Goal: Communication & Community: Answer question/provide support

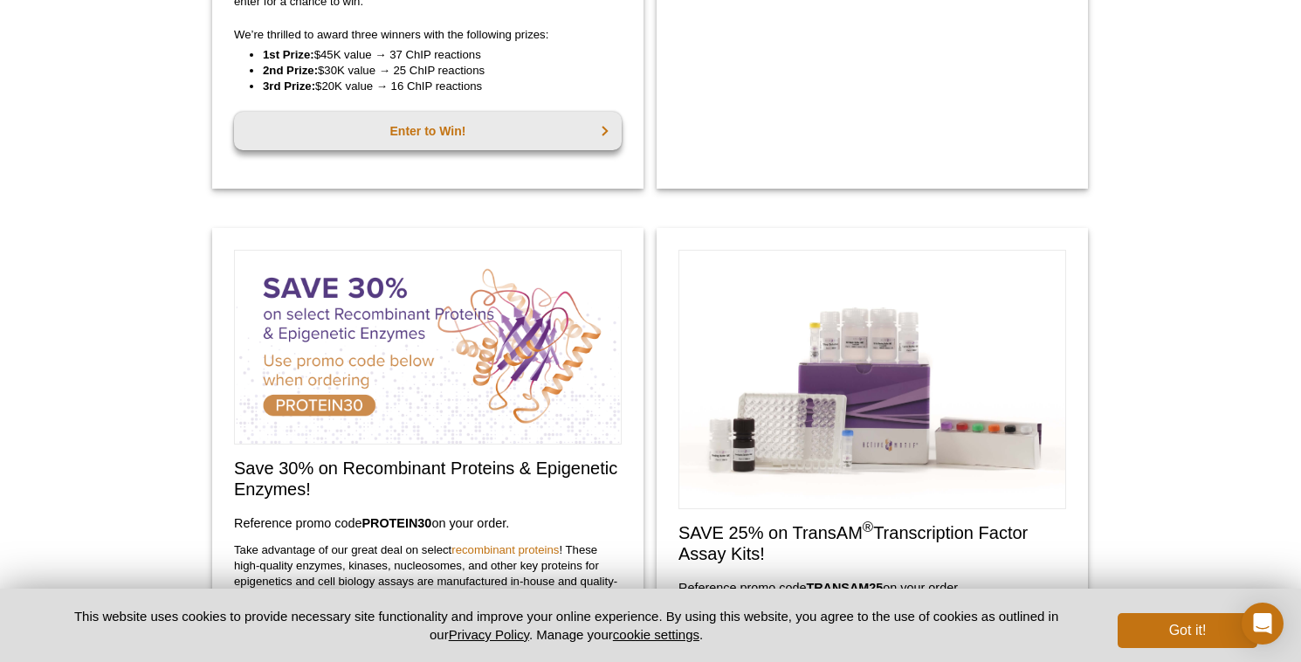
scroll to position [550, 0]
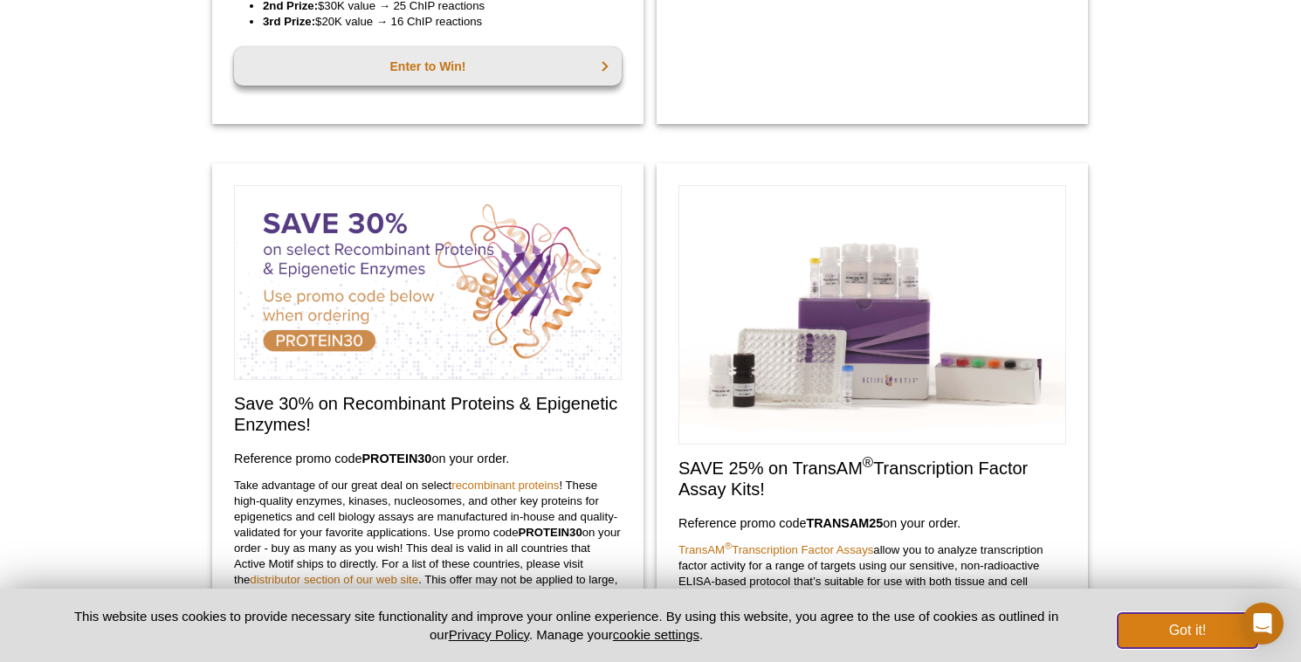
click at [1205, 634] on button "Got it!" at bounding box center [1188, 630] width 140 height 35
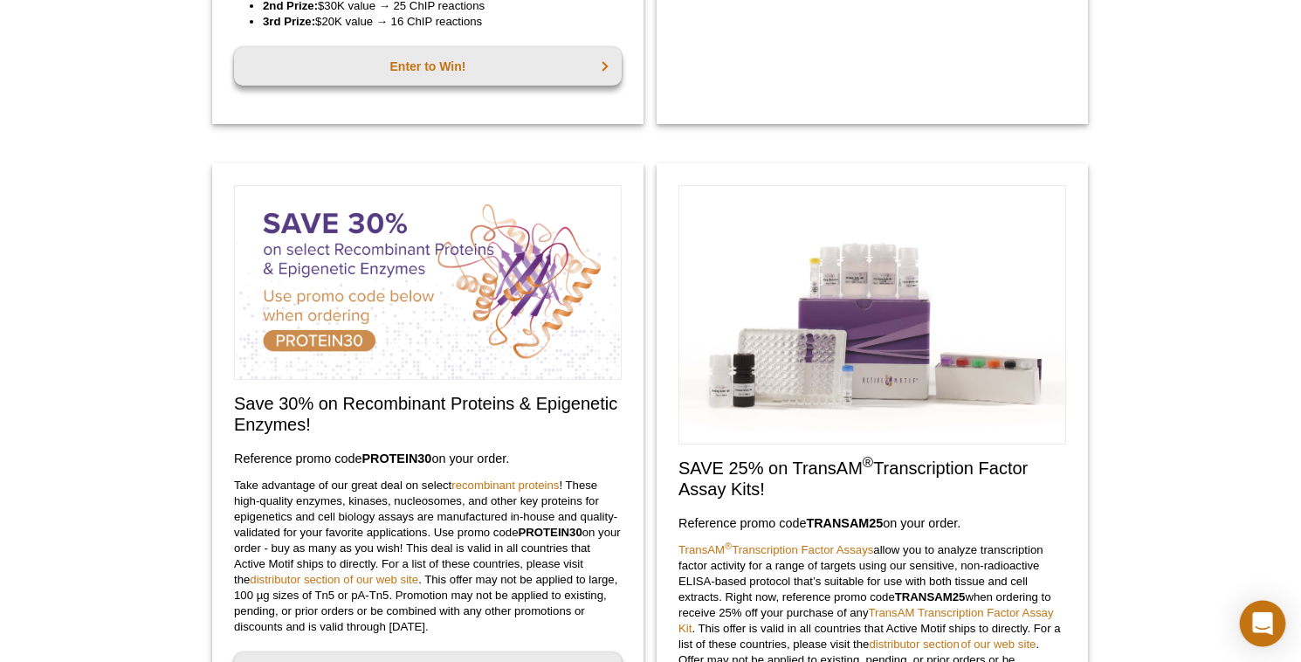
click at [1261, 623] on icon "Open Intercom Messenger" at bounding box center [1263, 623] width 20 height 23
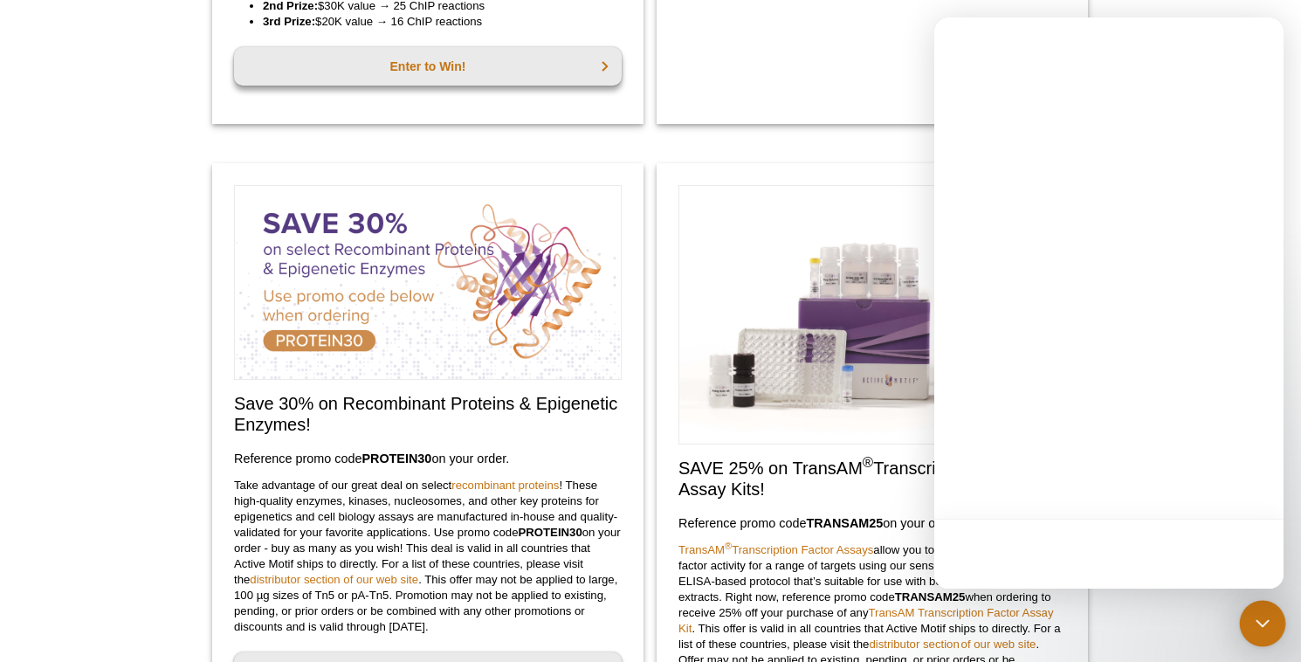
scroll to position [0, 0]
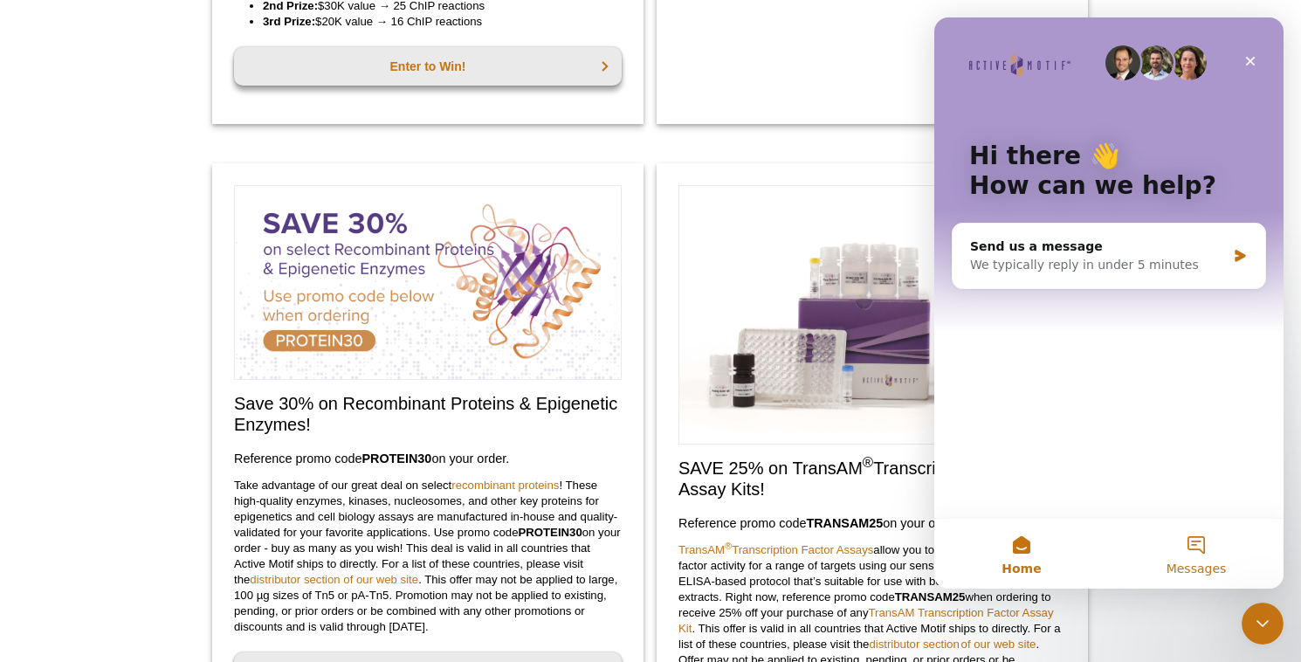
click at [1197, 555] on button "Messages" at bounding box center [1196, 554] width 175 height 70
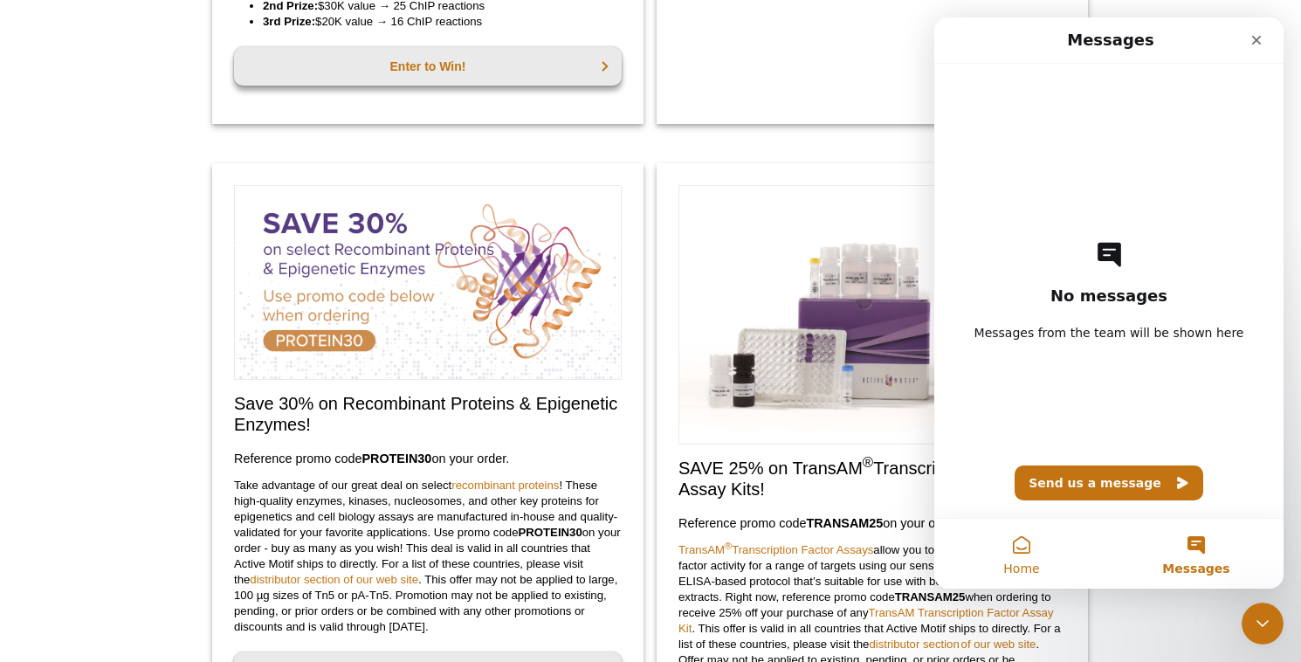
click at [1014, 557] on button "Home" at bounding box center [1022, 554] width 175 height 70
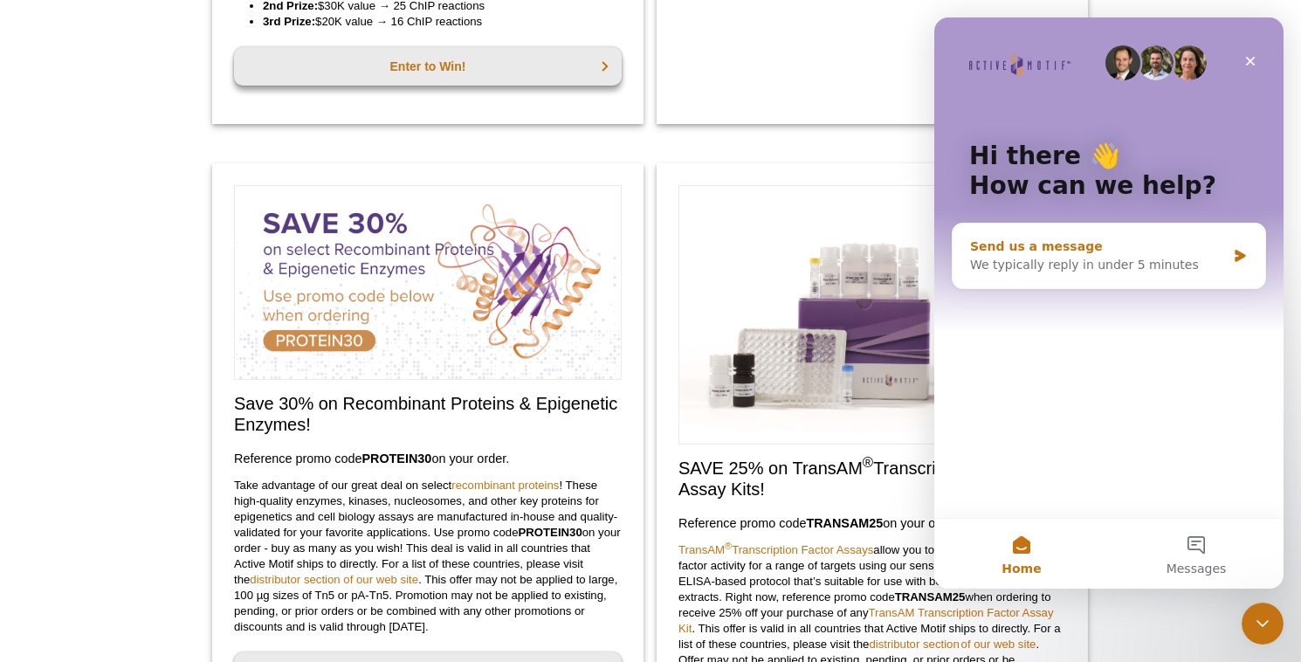
click at [1069, 272] on div "We typically reply in under 5 minutes" at bounding box center [1098, 265] width 256 height 18
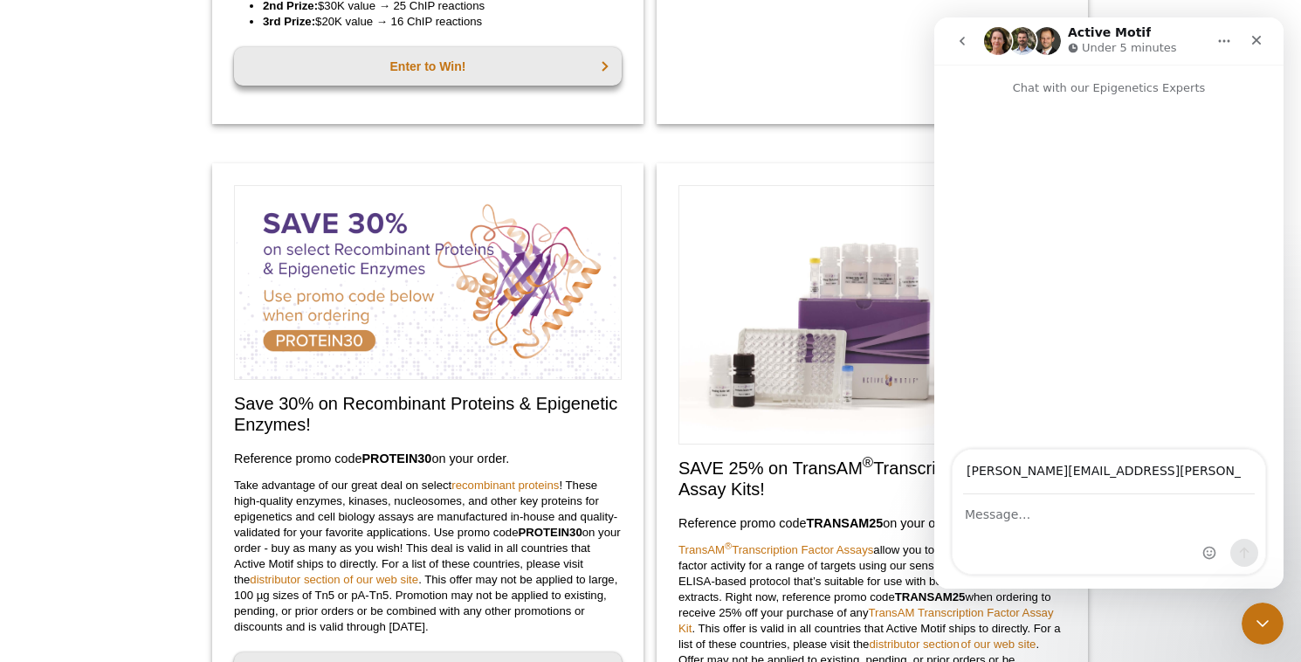
type input "[PERSON_NAME][EMAIL_ADDRESS][PERSON_NAME][DOMAIN_NAME]"
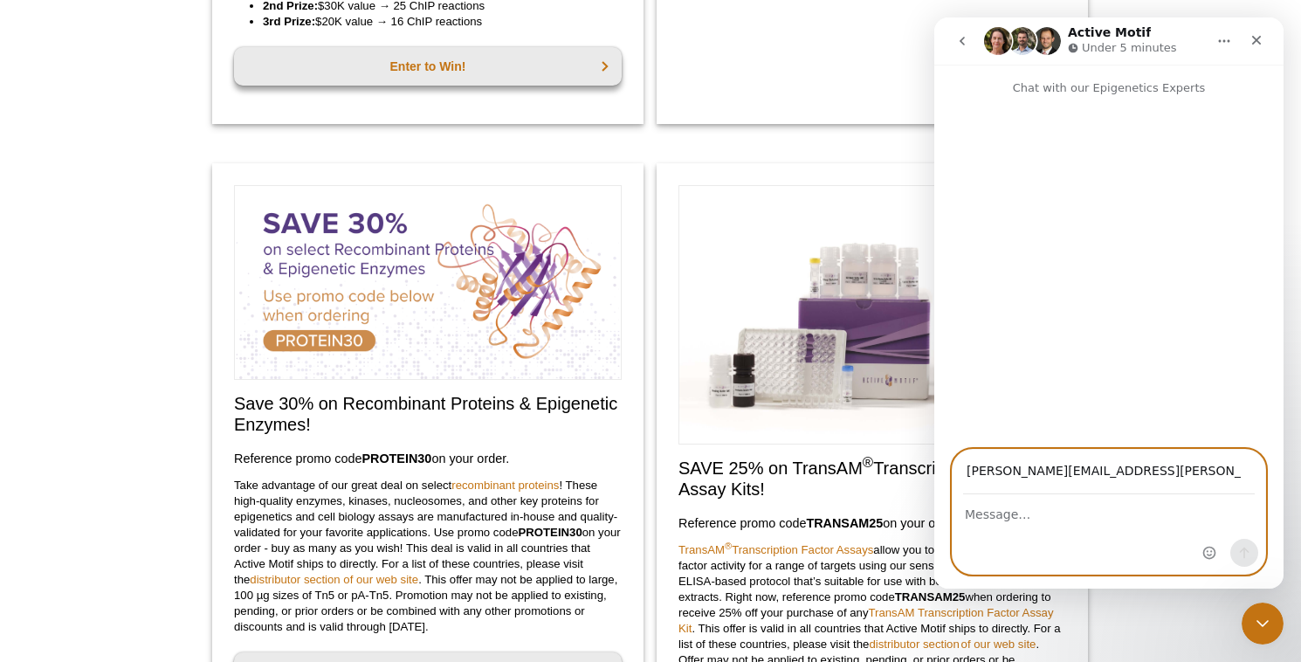
click at [1066, 518] on textarea "Message…" at bounding box center [1109, 510] width 313 height 30
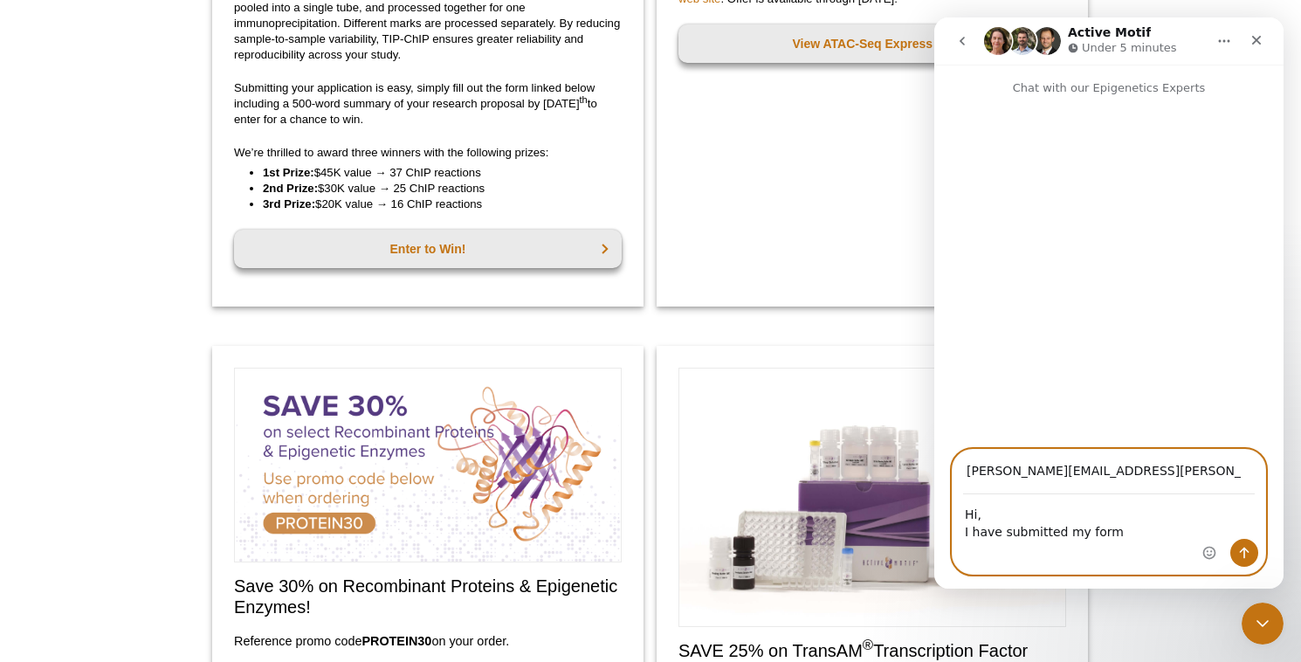
scroll to position [325, 0]
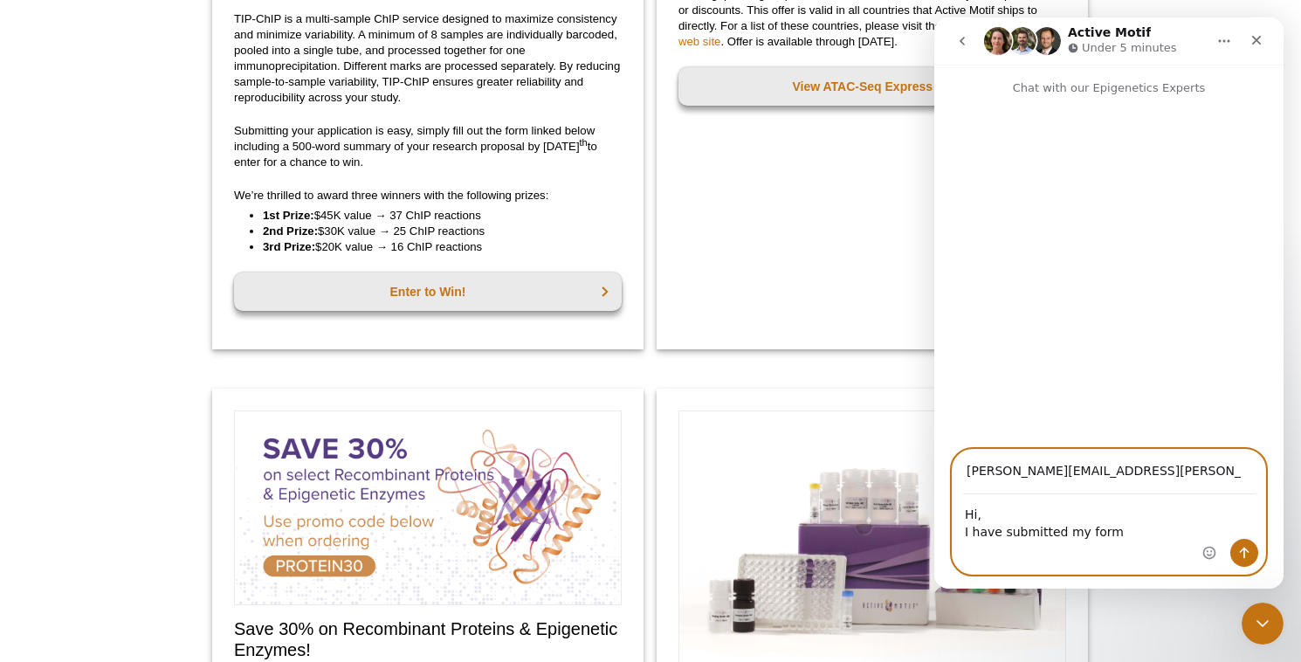
click at [1058, 533] on textarea "Hi, I have submitted my form" at bounding box center [1109, 518] width 313 height 47
drag, startPoint x: 1083, startPoint y: 533, endPoint x: 1135, endPoint y: 533, distance: 52.4
click at [1135, 533] on textarea "Hi, I have submitted my form" at bounding box center [1109, 518] width 313 height 47
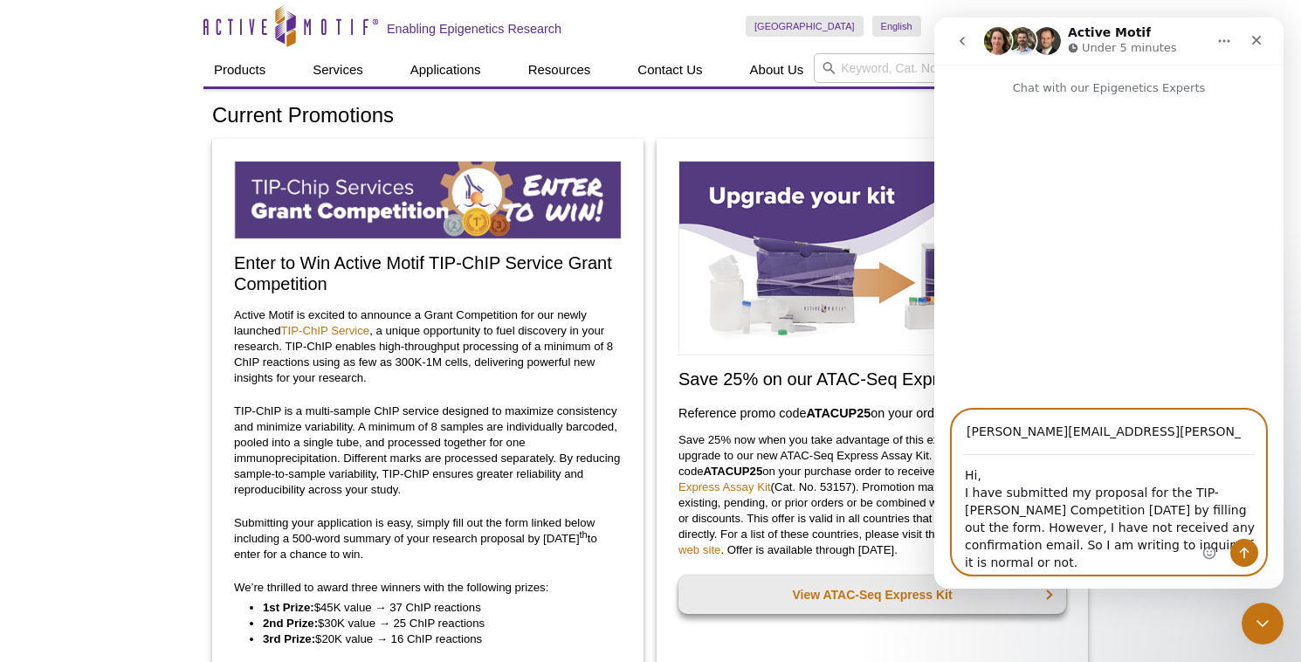
scroll to position [13, 0]
type textarea "Hi, I have submitted my proposal for the TIP-[PERSON_NAME] Competition [DATE] b…"
click at [1249, 558] on icon "Send a message…" at bounding box center [1245, 553] width 14 height 14
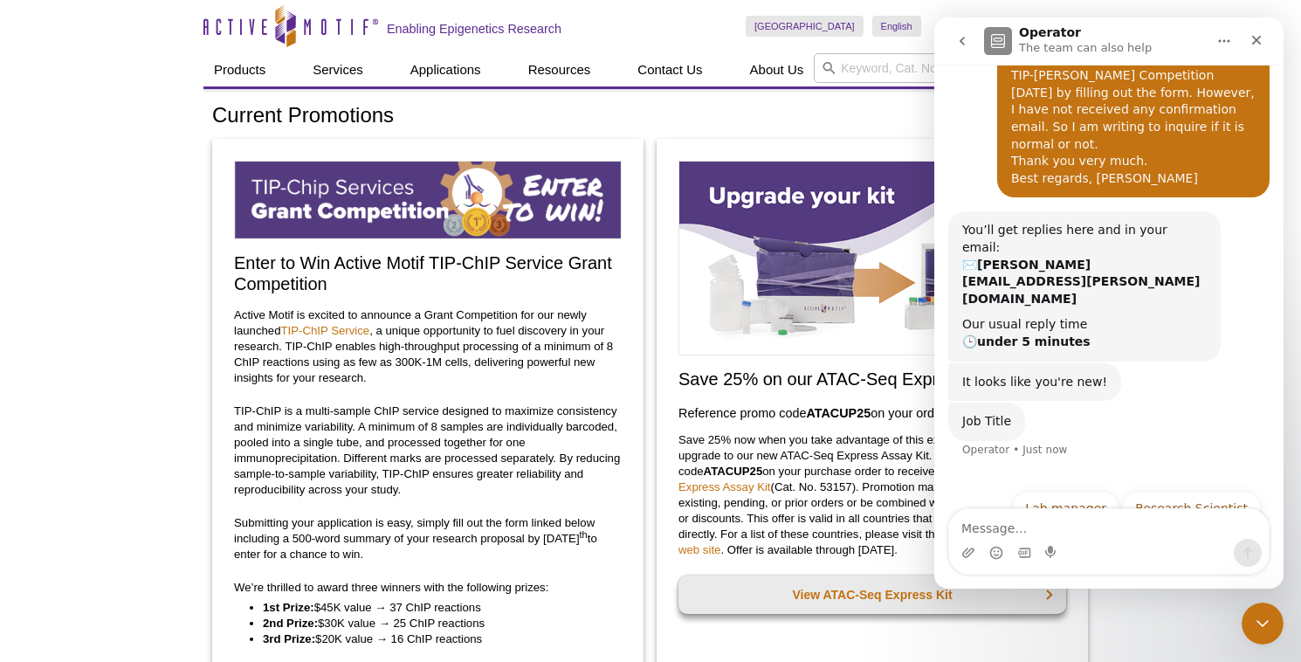
scroll to position [99, 0]
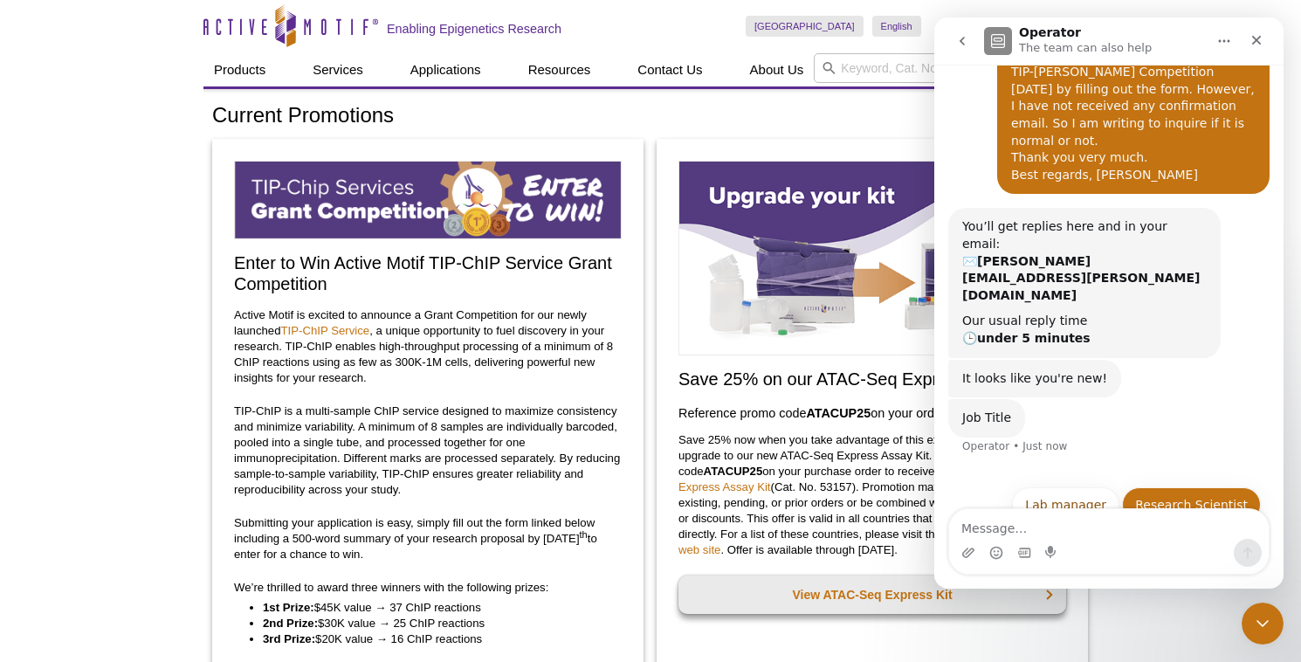
click at [1202, 487] on button "Research Scientist" at bounding box center [1191, 504] width 139 height 35
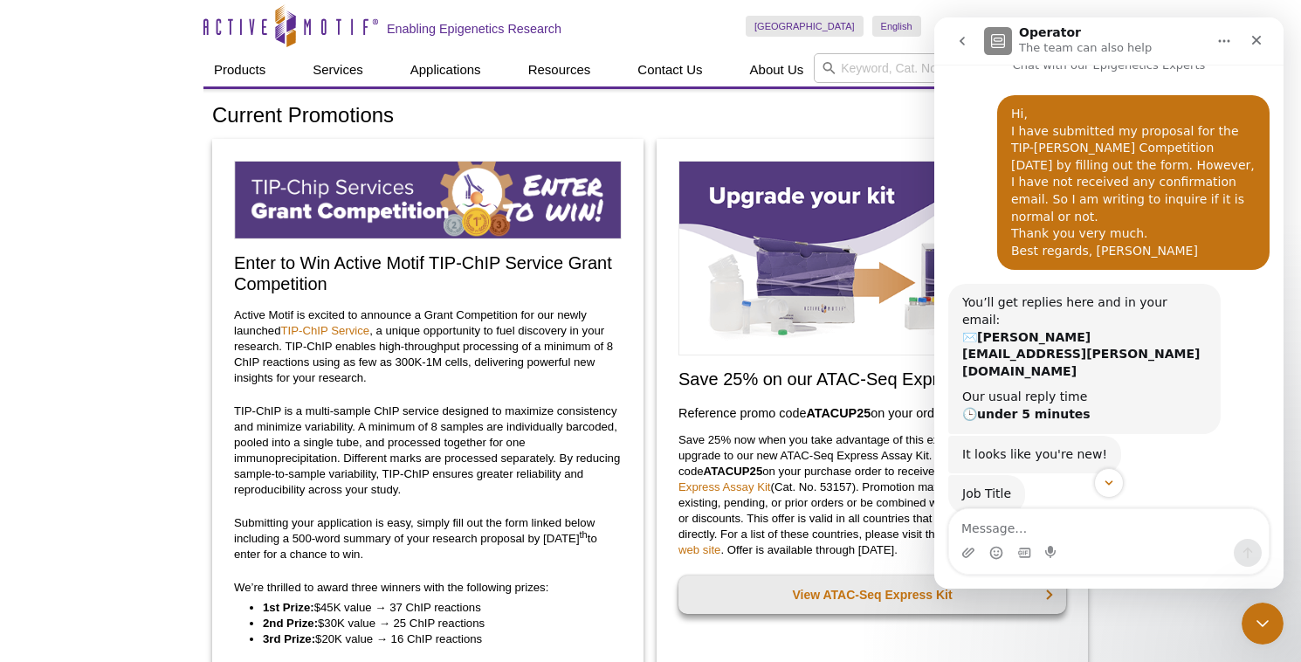
scroll to position [116, 0]
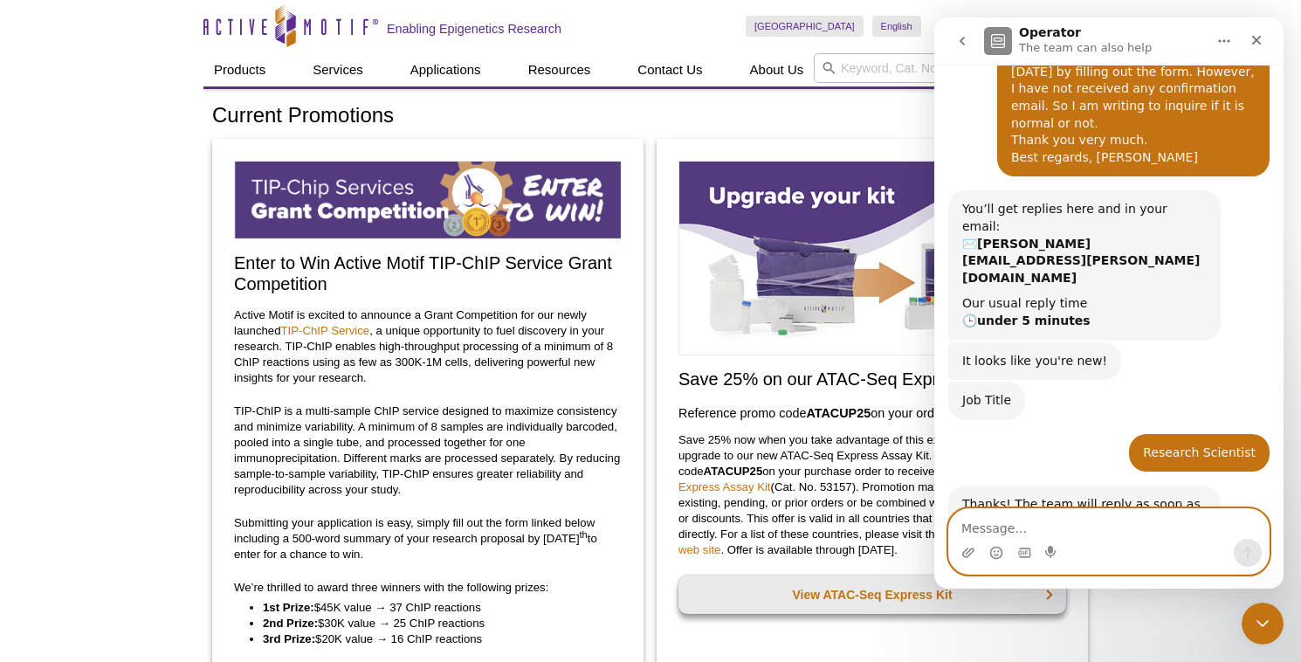
click at [997, 524] on textarea "Message…" at bounding box center [1109, 524] width 320 height 30
type textarea "Thanks"
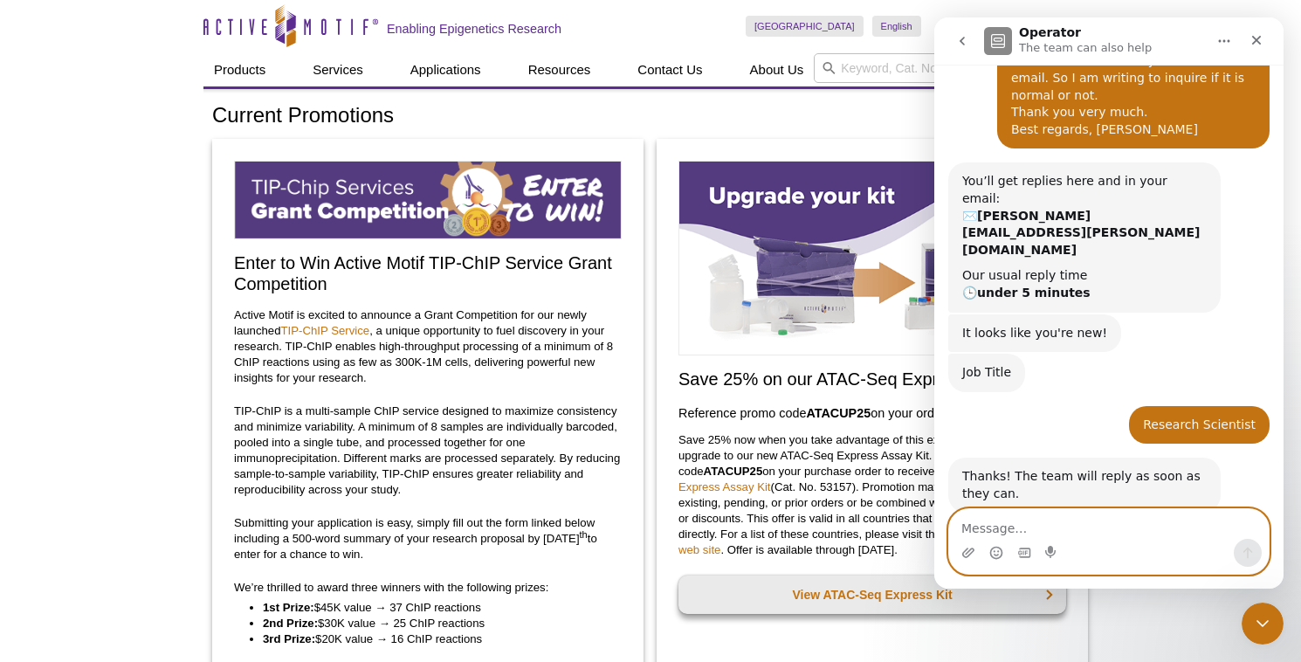
scroll to position [168, 0]
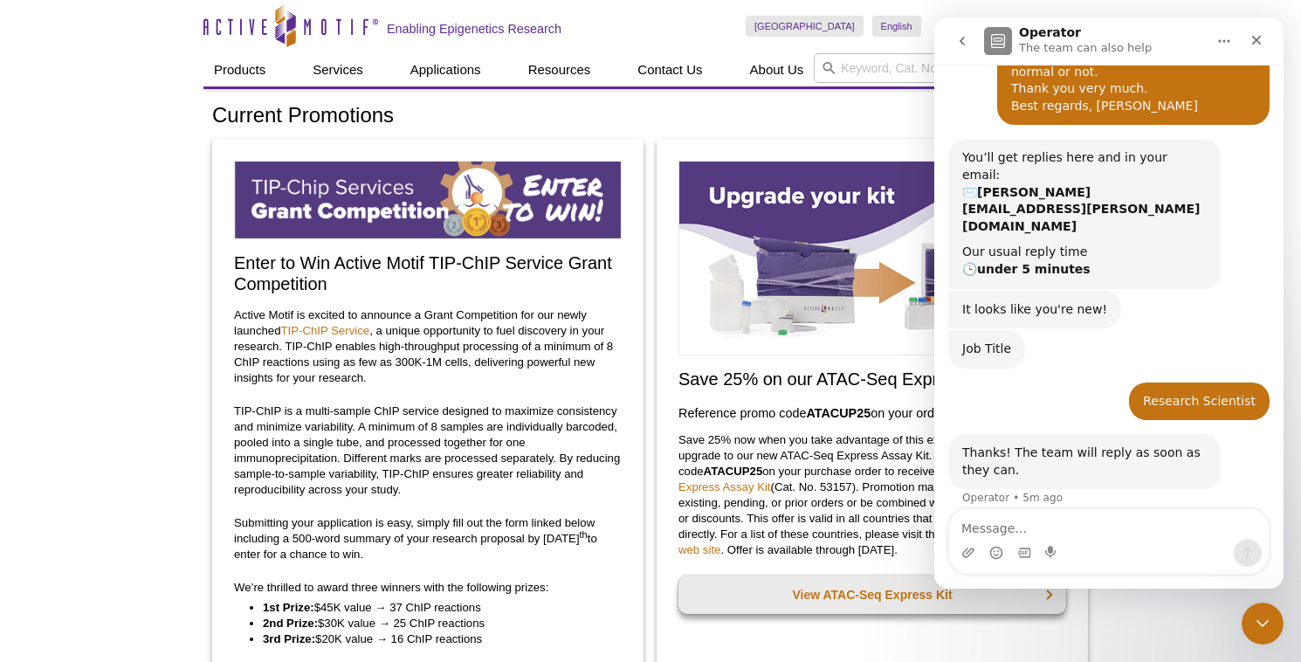
click at [1080, 383] on div "Research Scientist • 5m ago" at bounding box center [1109, 409] width 321 height 52
click at [760, 147] on div "Save 25% on our ATAC-Seq Express Kit! Reference promo code  ATACUP25  on your o…" at bounding box center [872, 440] width 431 height 603
click at [591, 231] on img at bounding box center [428, 200] width 388 height 79
click at [1046, 38] on h1 "Operator" at bounding box center [1050, 32] width 62 height 13
click at [1030, 522] on textarea "Message…" at bounding box center [1109, 524] width 320 height 30
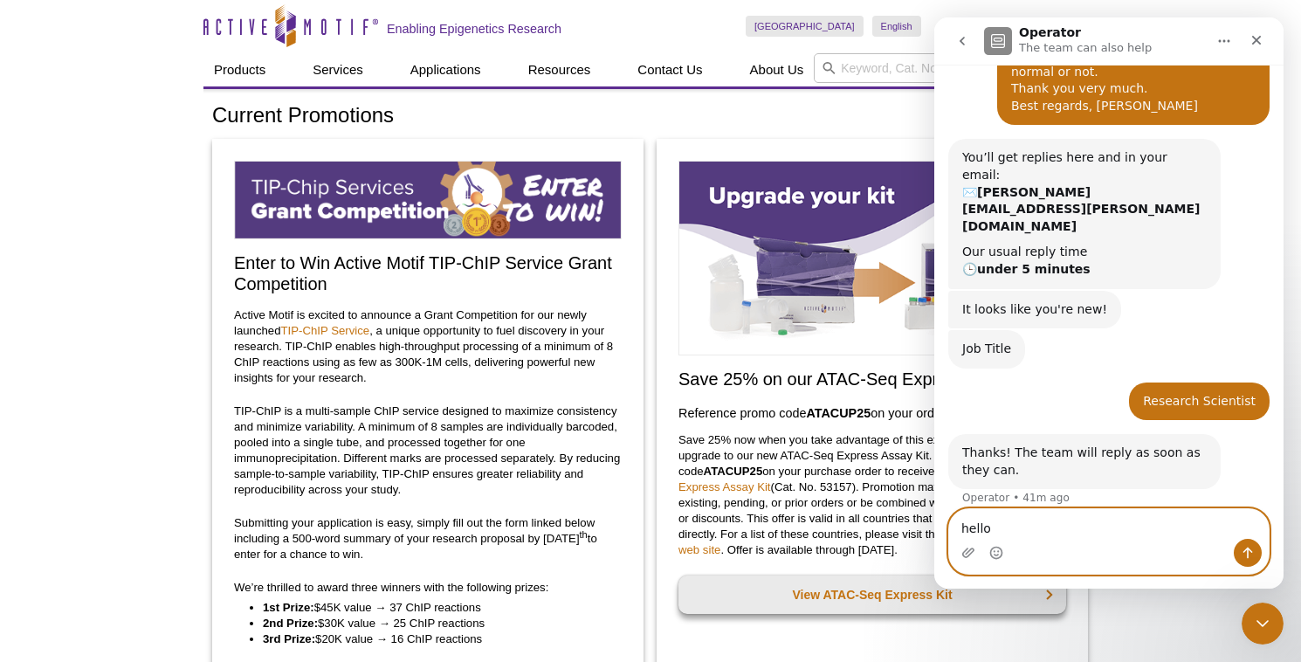
type textarea "hello?"
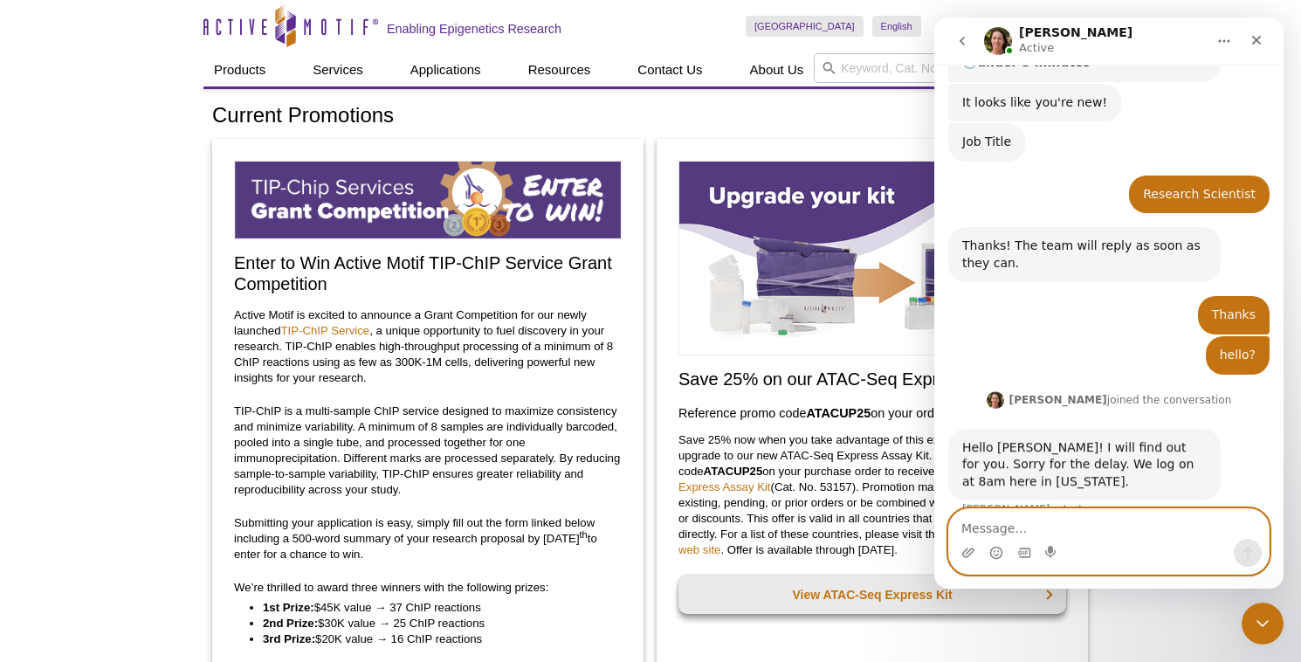
scroll to position [402, 0]
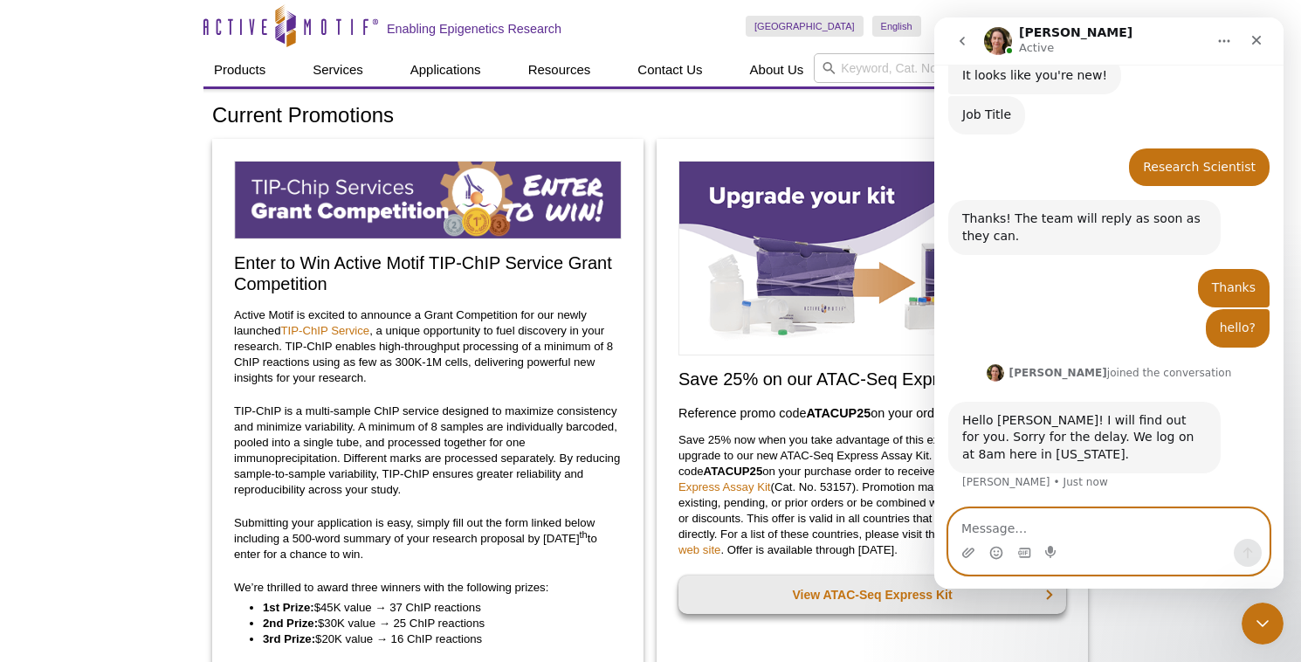
click at [1086, 527] on textarea "Message…" at bounding box center [1109, 524] width 320 height 30
click at [1095, 535] on textarea "Message…" at bounding box center [1109, 524] width 320 height 30
type textarea "O"
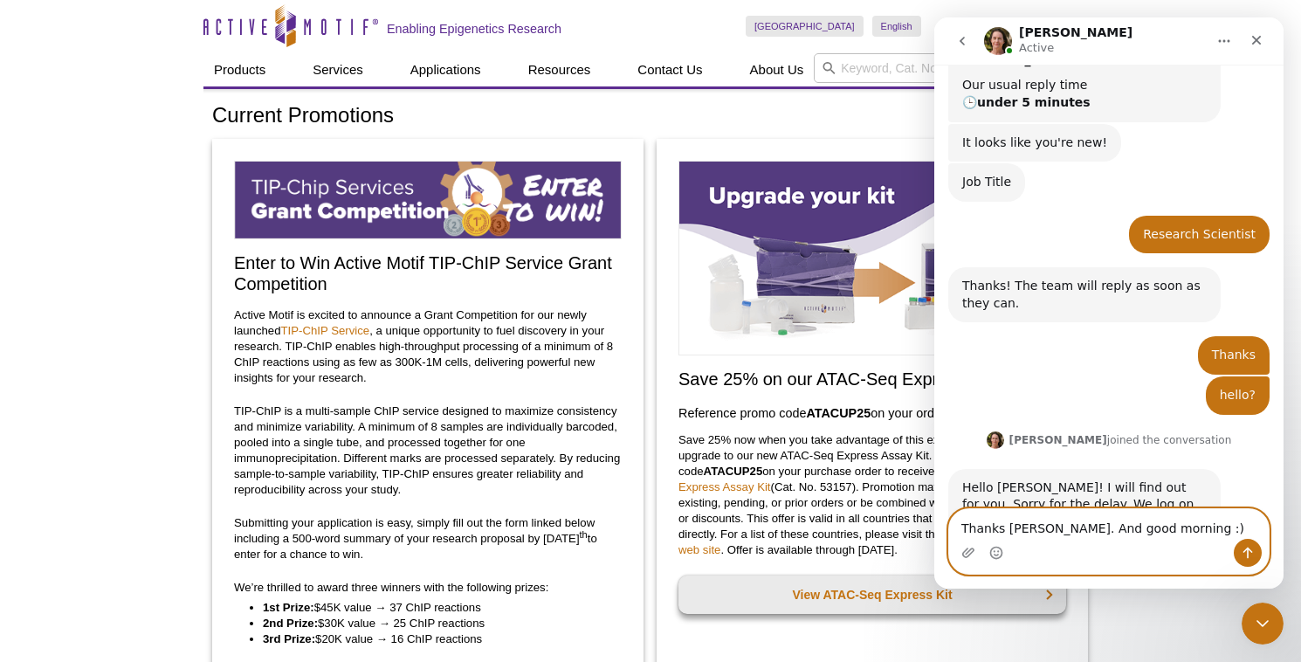
click at [1005, 530] on textarea "Thanks [PERSON_NAME]. And good morning :)" at bounding box center [1109, 524] width 320 height 30
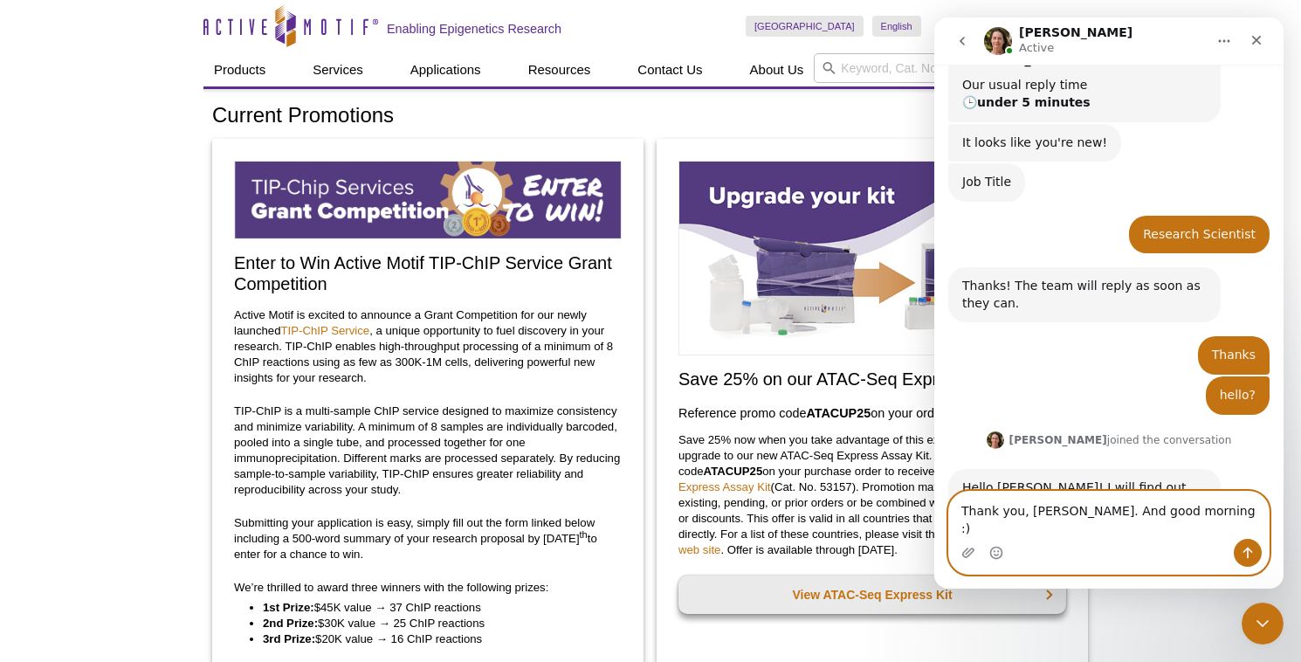
type textarea "Thank you, [PERSON_NAME]. And good morning :)"
click at [1245, 554] on icon "Send a message…" at bounding box center [1248, 553] width 14 height 14
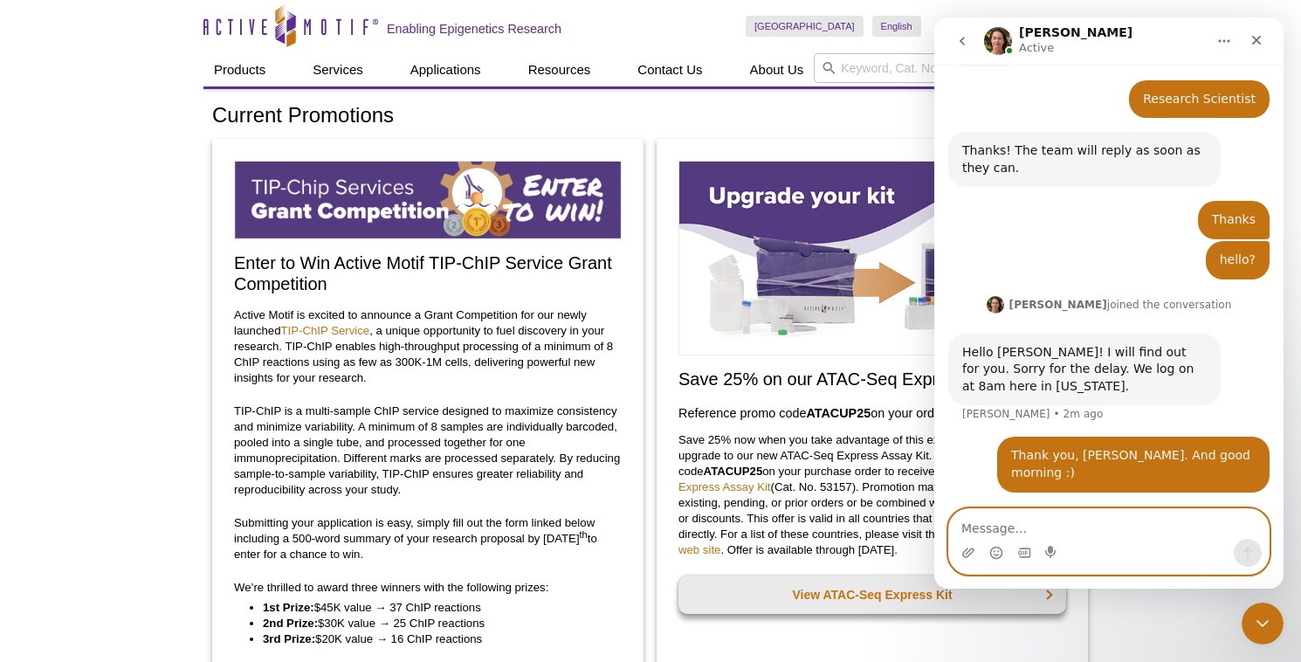
scroll to position [471, 0]
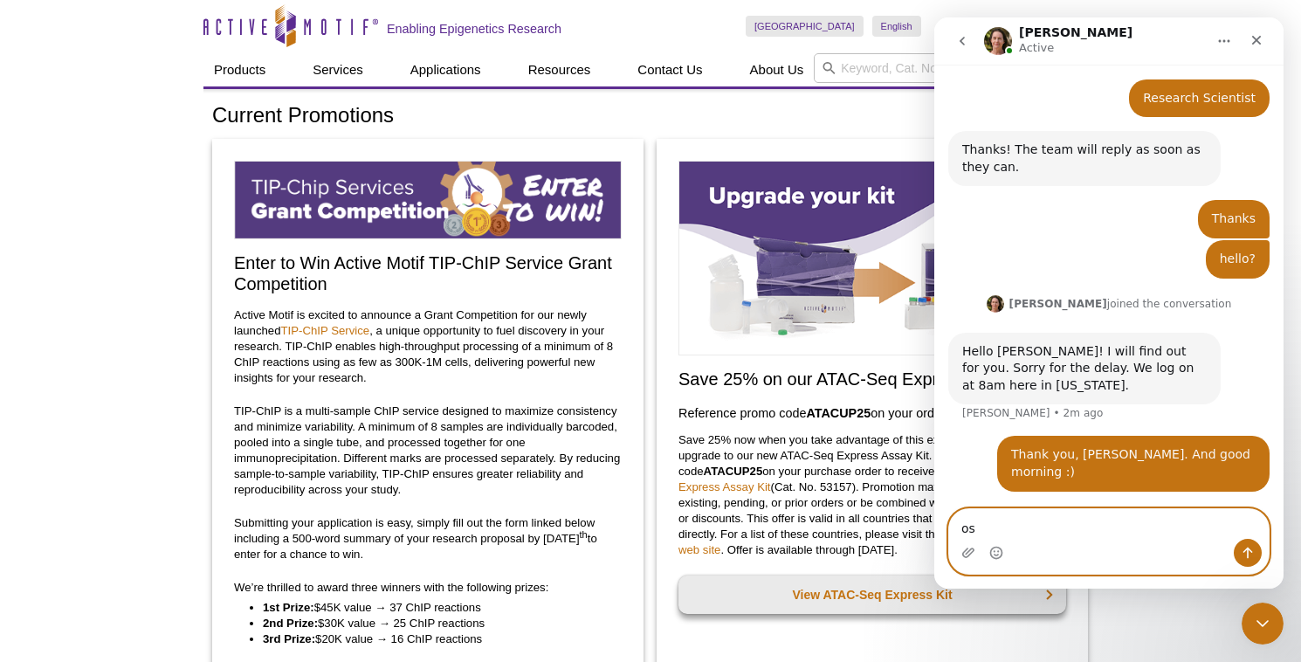
type textarea "o"
type textarea "sorry that I forgot the time zone difference."
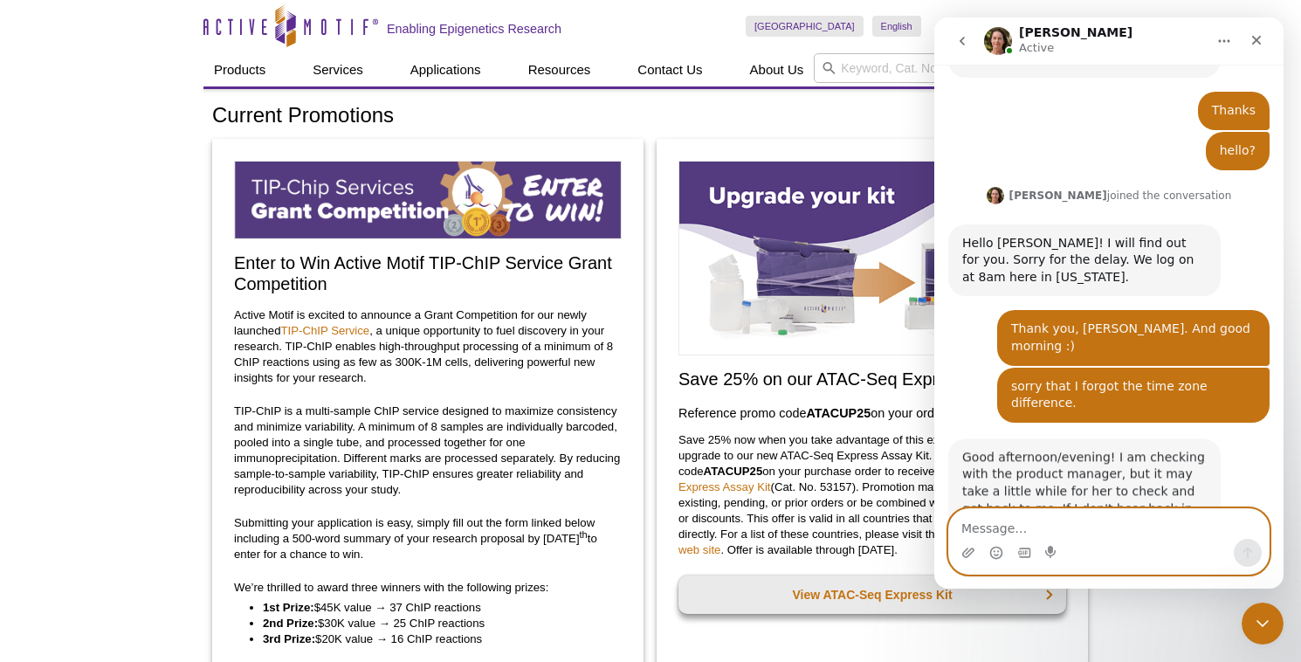
scroll to position [581, 0]
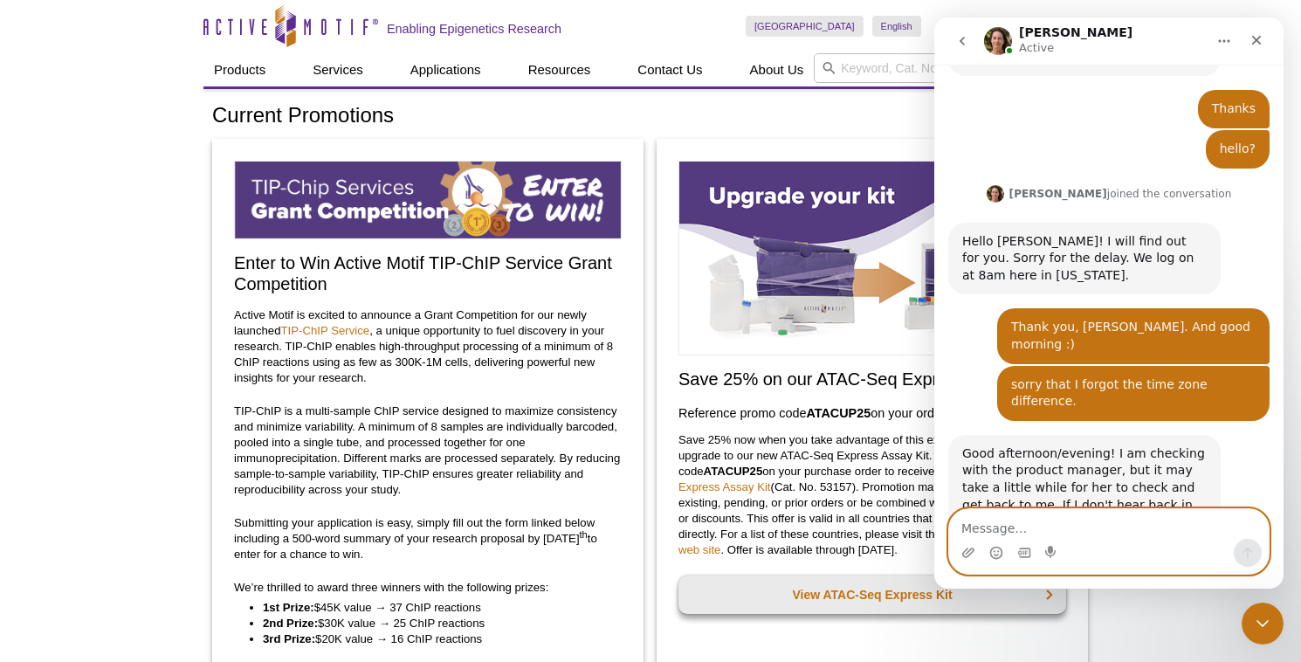
click at [1026, 529] on textarea "Message…" at bounding box center [1109, 524] width 320 height 30
type textarea "no problem. take your time."
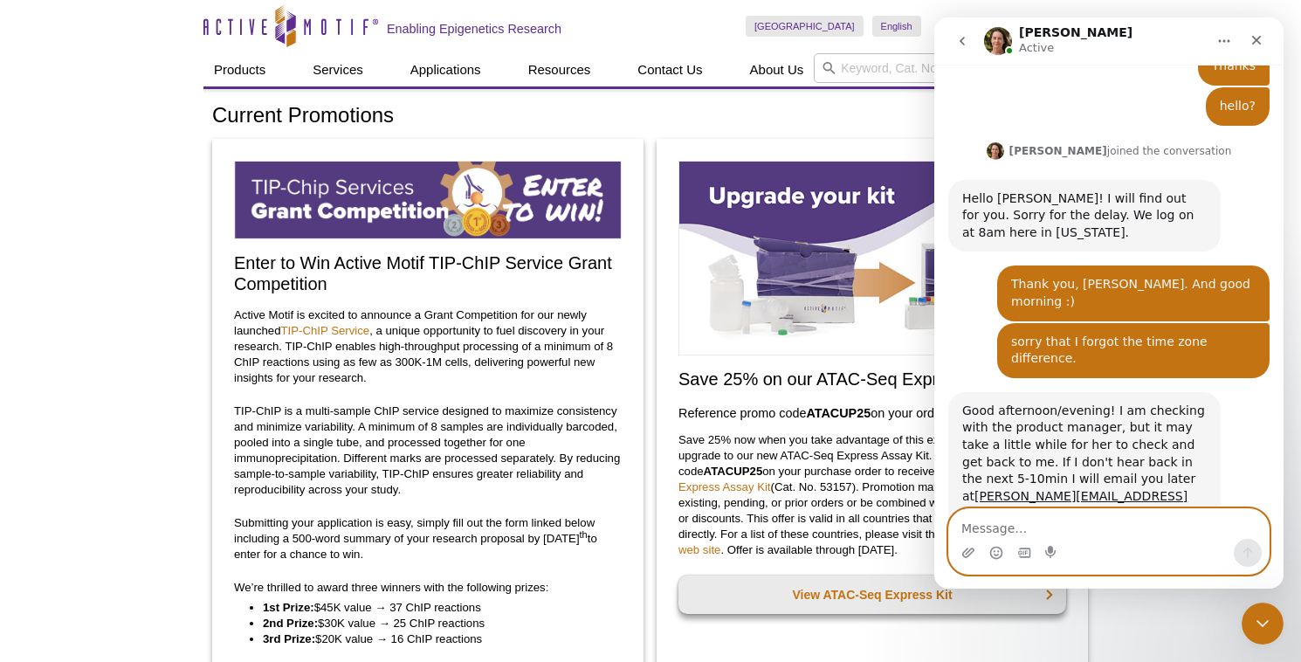
scroll to position [633, 0]
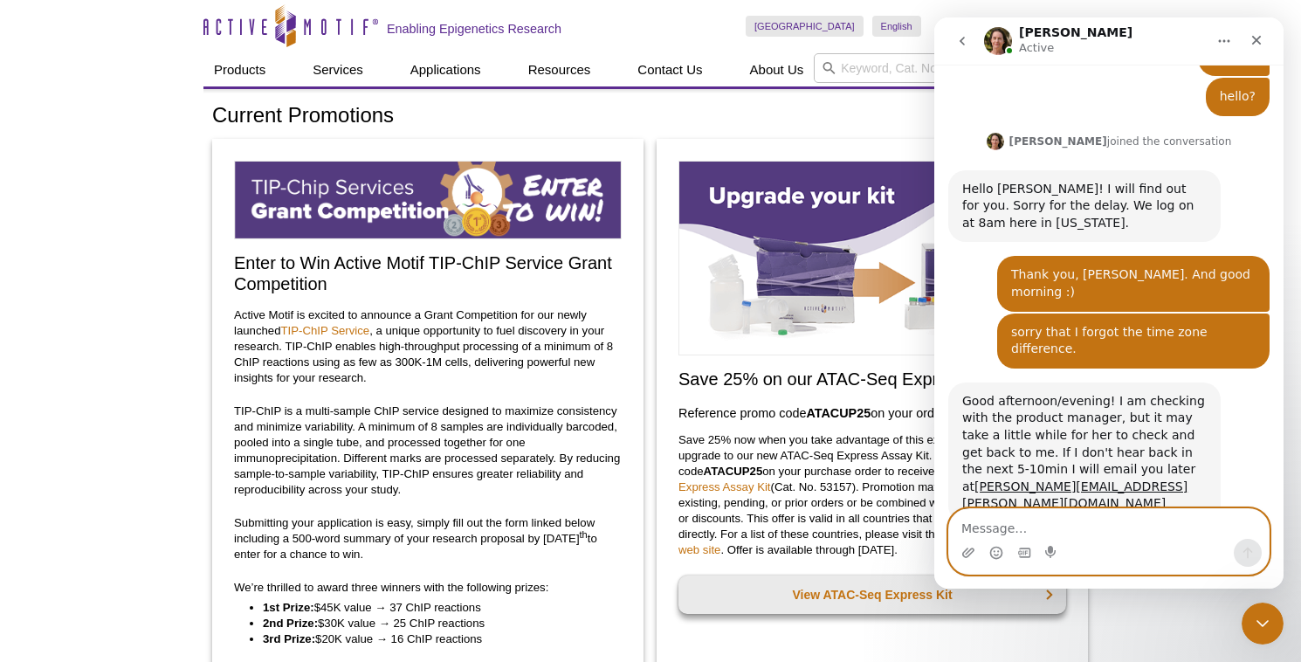
click at [1073, 529] on textarea "Message…" at bounding box center [1109, 524] width 320 height 30
type textarea "thank you"
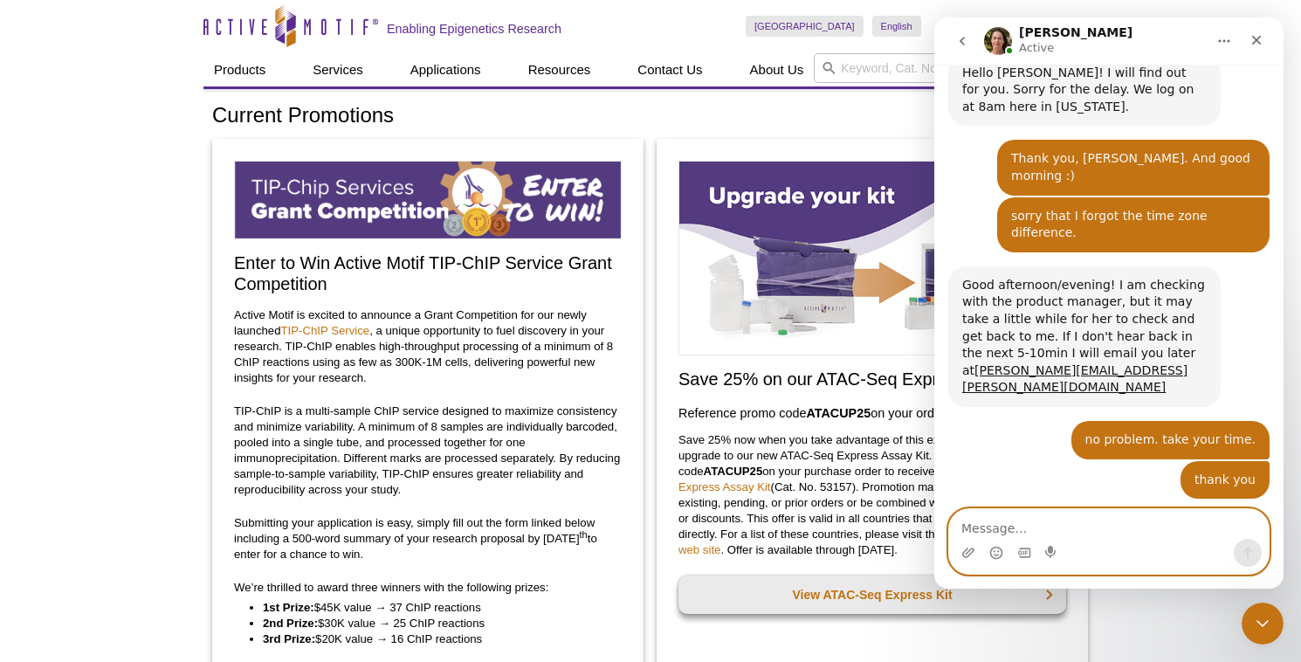
scroll to position [776, 0]
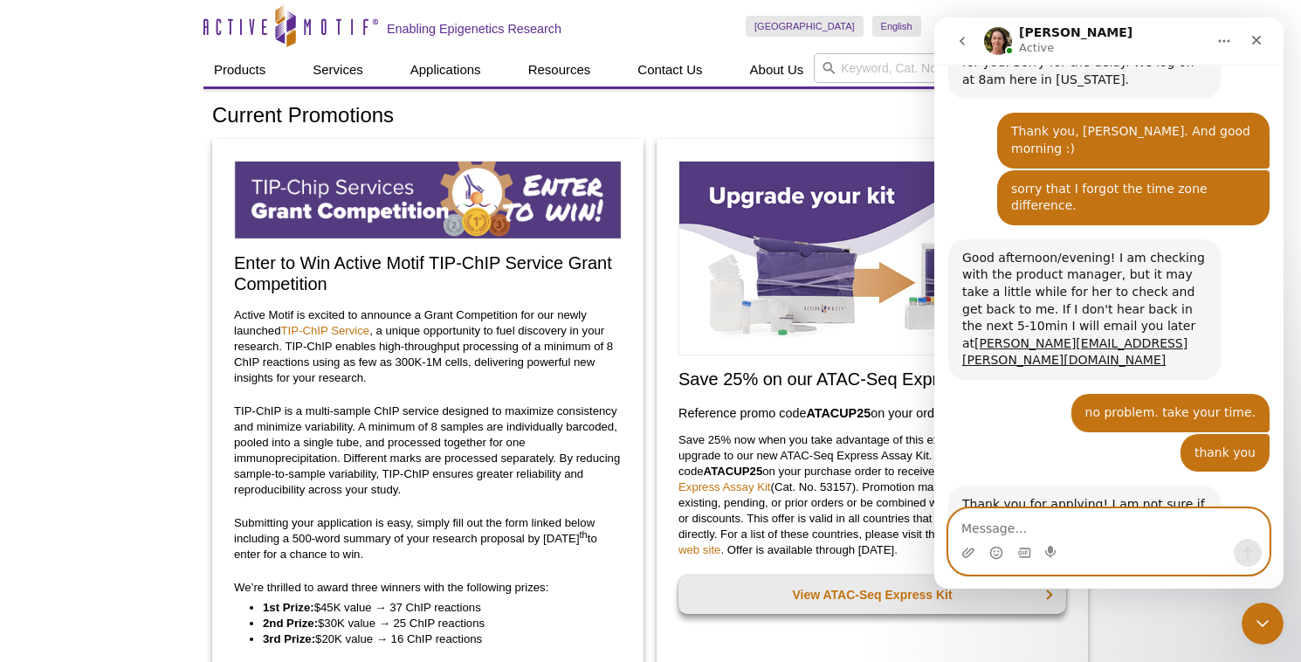
click at [1065, 535] on textarea "Message…" at bounding box center [1109, 524] width 320 height 30
type textarea "Nice!"
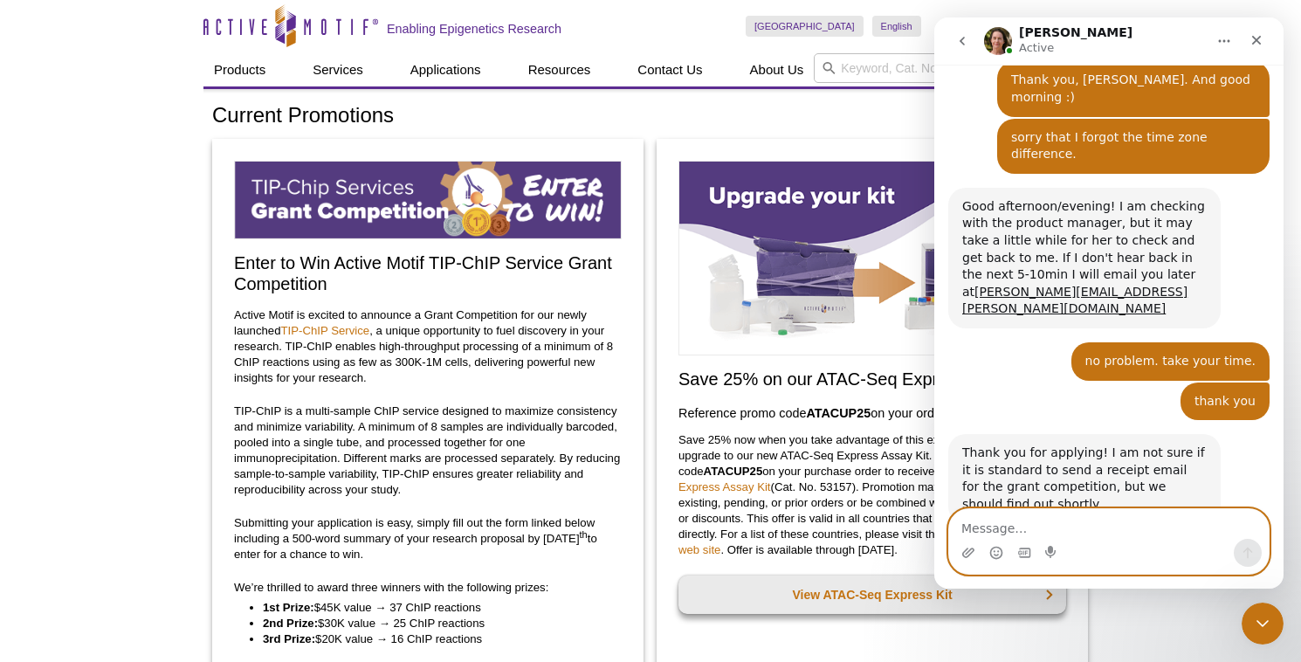
scroll to position [828, 0]
type textarea "k"
type textarea "thanks"
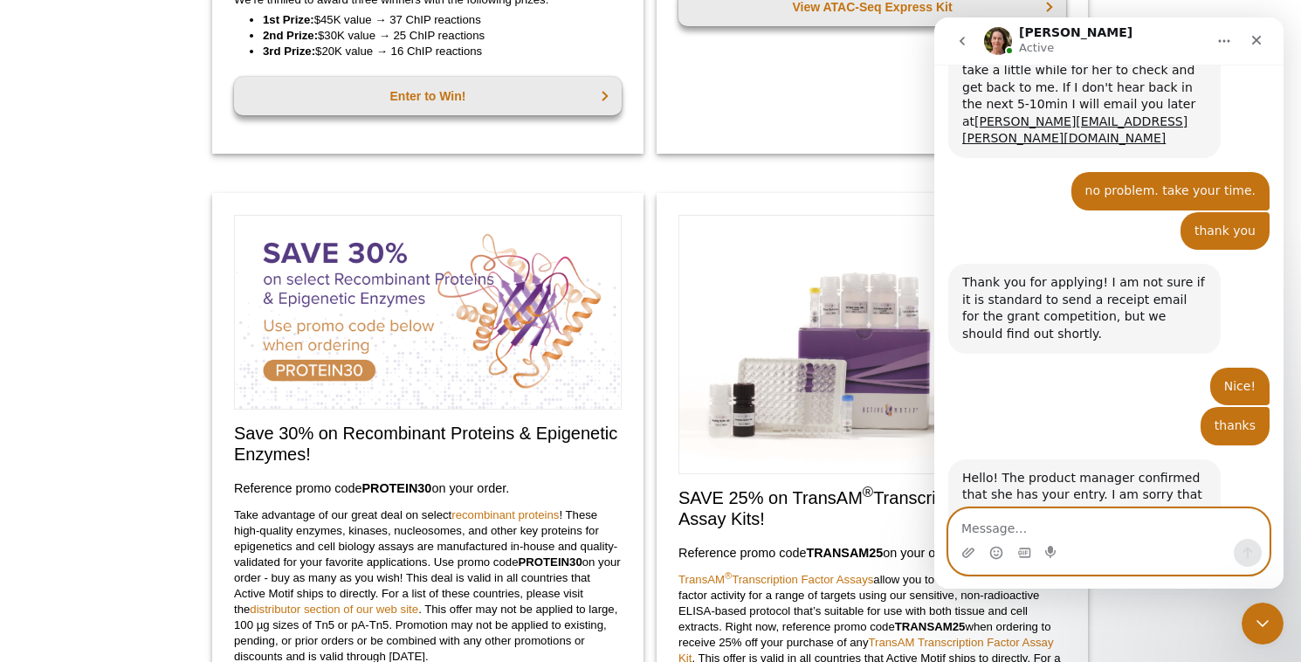
scroll to position [1005, 0]
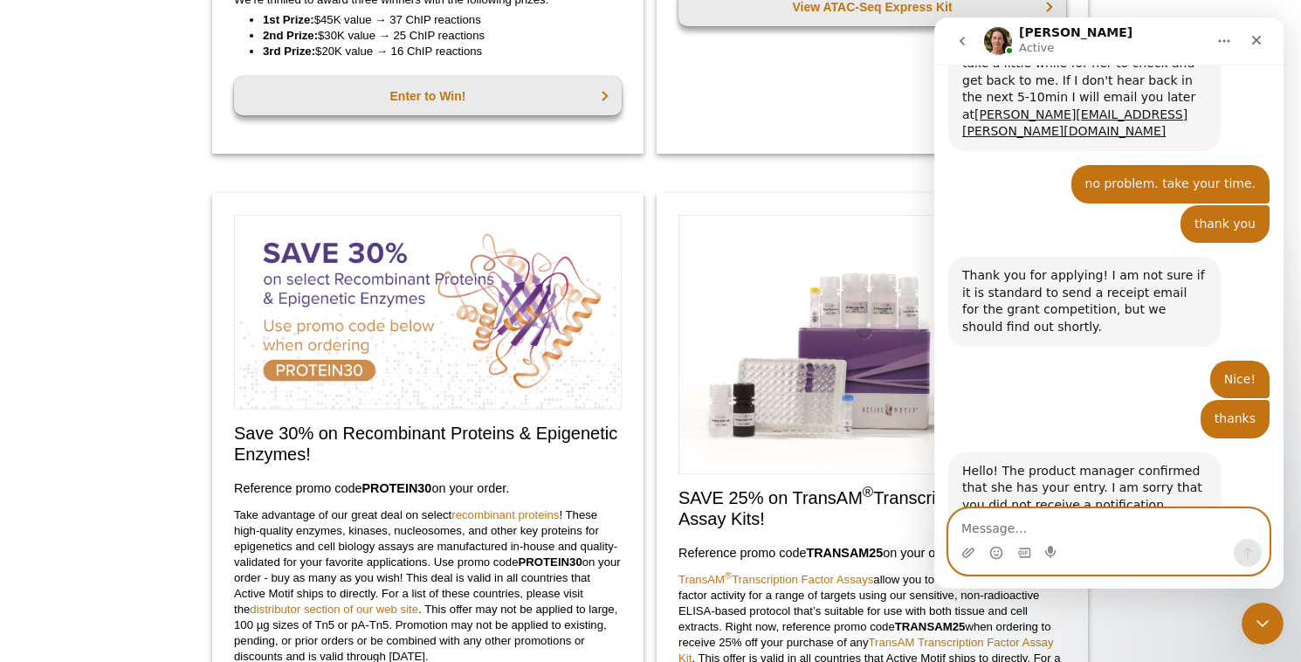
click at [1051, 524] on textarea "Message…" at bounding box center [1109, 524] width 320 height 30
type textarea "n"
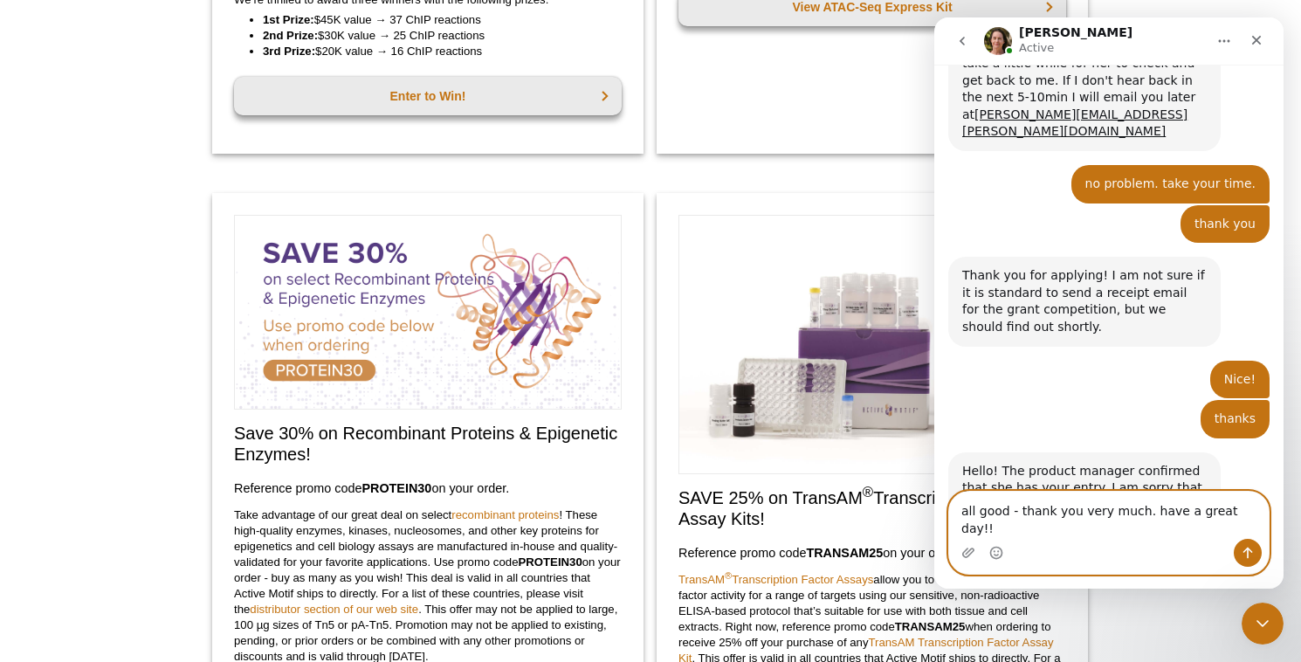
type textarea "all good - thank you very much. have a great day!!"
drag, startPoint x: 1251, startPoint y: 556, endPoint x: 1195, endPoint y: 557, distance: 55.9
click at [1195, 557] on div "Intercom messenger" at bounding box center [1109, 553] width 320 height 28
click at [1246, 549] on icon "Send a message…" at bounding box center [1249, 553] width 10 height 11
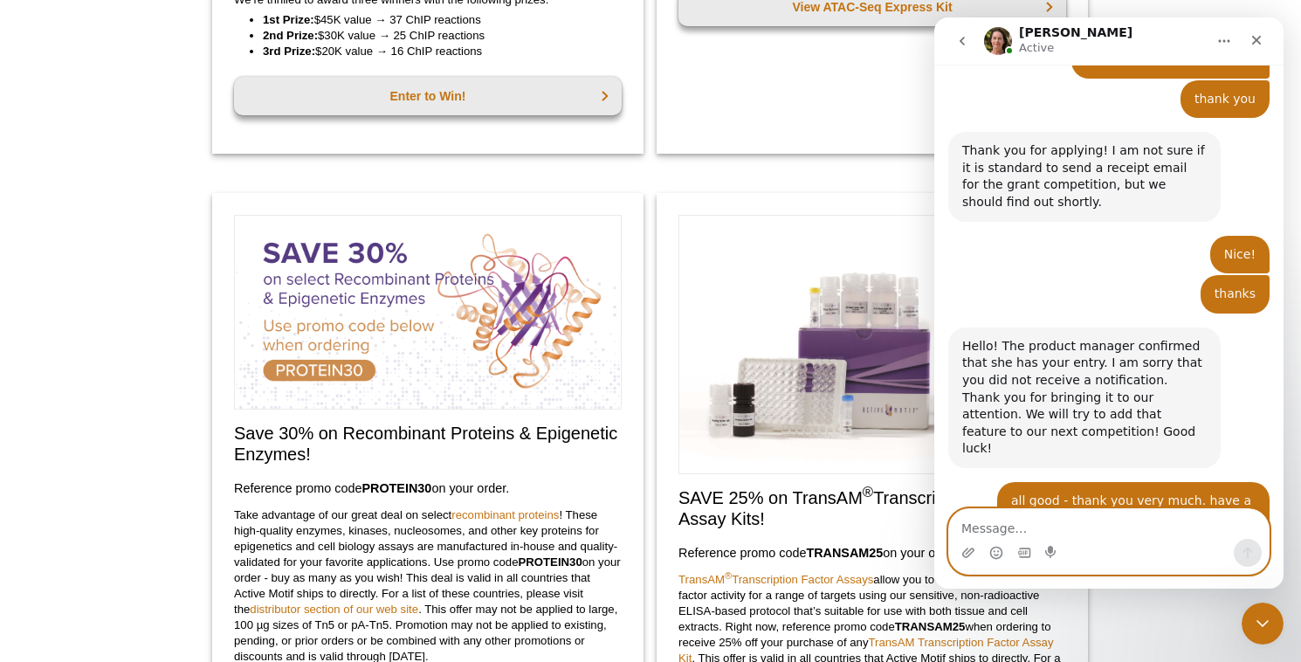
scroll to position [1127, 0]
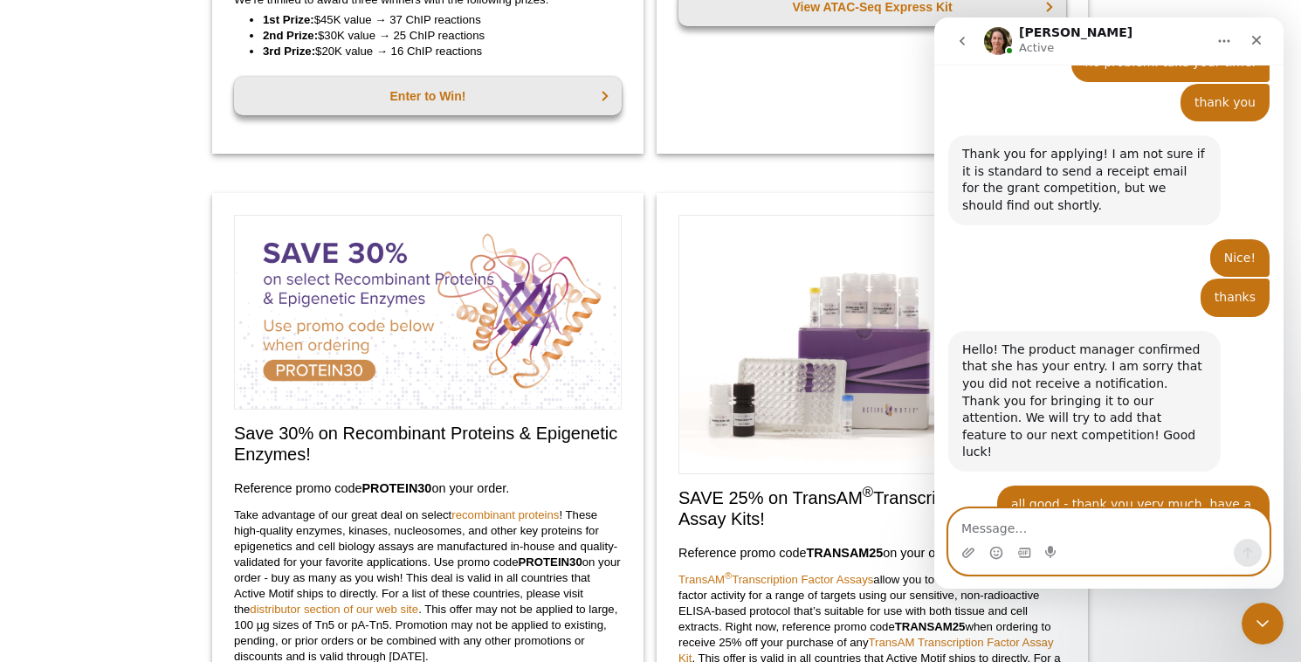
click at [1170, 524] on textarea "Message…" at bounding box center [1109, 524] width 320 height 30
click at [1054, 565] on div "Thanks - you too!" at bounding box center [1016, 573] width 107 height 17
click at [1255, 45] on icon "Close" at bounding box center [1257, 40] width 14 height 14
